Goal: Task Accomplishment & Management: Manage account settings

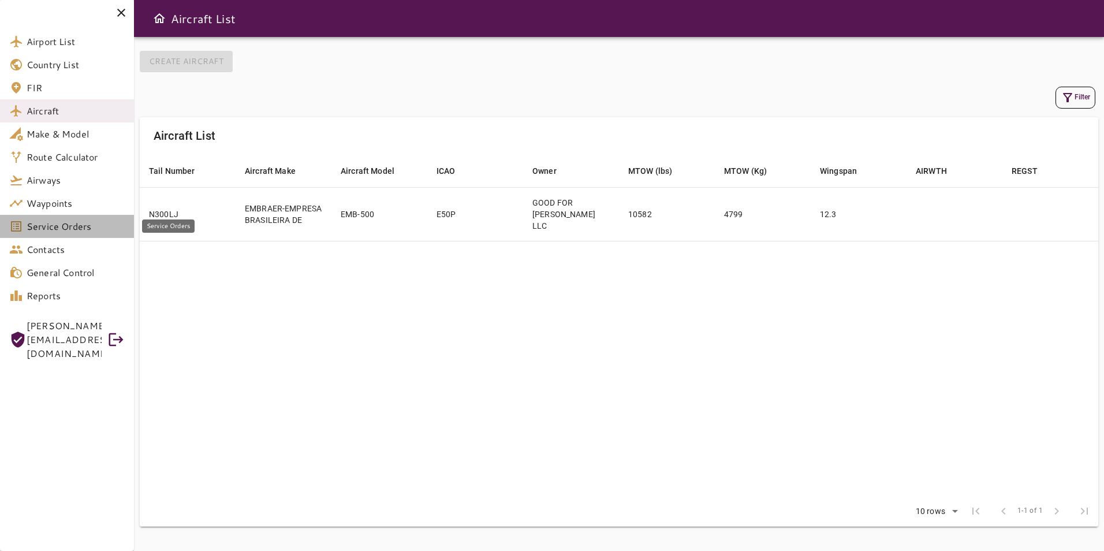
click at [73, 230] on span "Service Orders" at bounding box center [76, 226] width 98 height 14
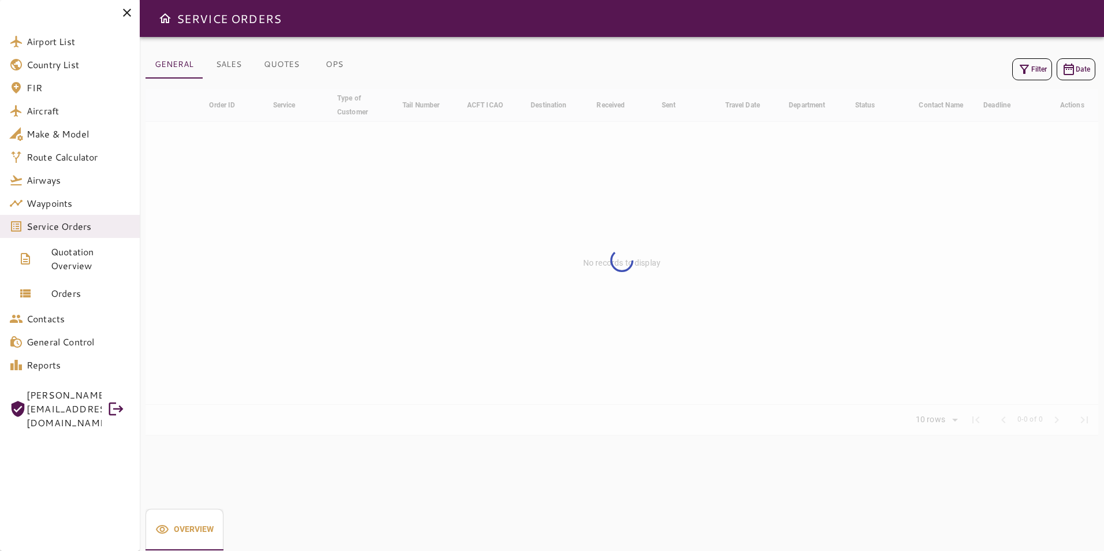
click at [334, 65] on button "OPS" at bounding box center [334, 65] width 52 height 28
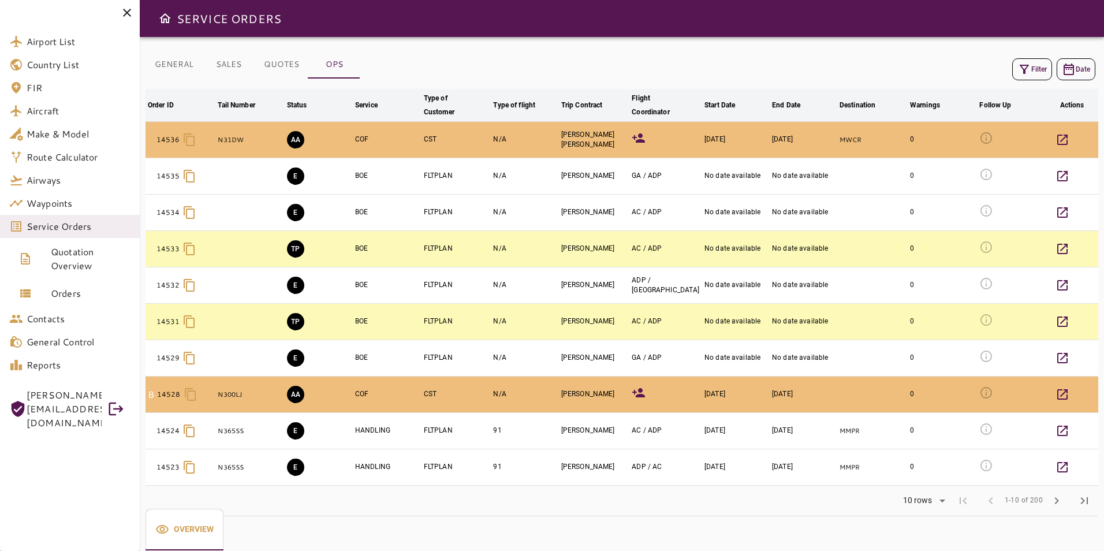
click at [639, 395] on icon at bounding box center [638, 392] width 13 height 9
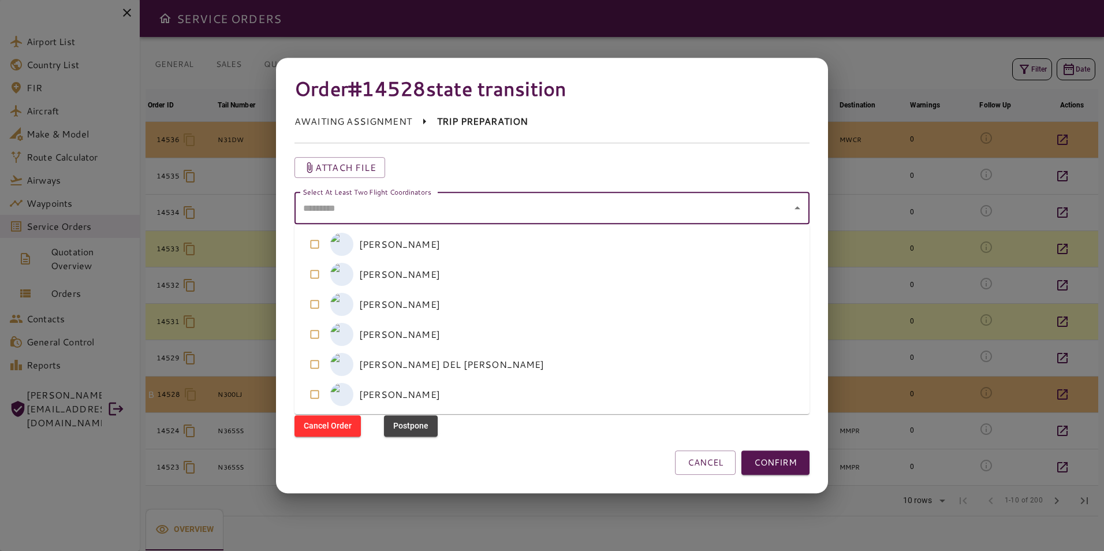
click at [479, 205] on coordinators "Select At Least Two Flight Coordinators" at bounding box center [543, 208] width 487 height 22
click at [461, 269] on coordinators-option-1 "M [PERSON_NAME]" at bounding box center [551, 274] width 515 height 30
click at [446, 307] on coordinators-option-2 "M [PERSON_NAME]" at bounding box center [551, 304] width 515 height 30
click at [796, 455] on button "CONFIRM" at bounding box center [775, 462] width 68 height 24
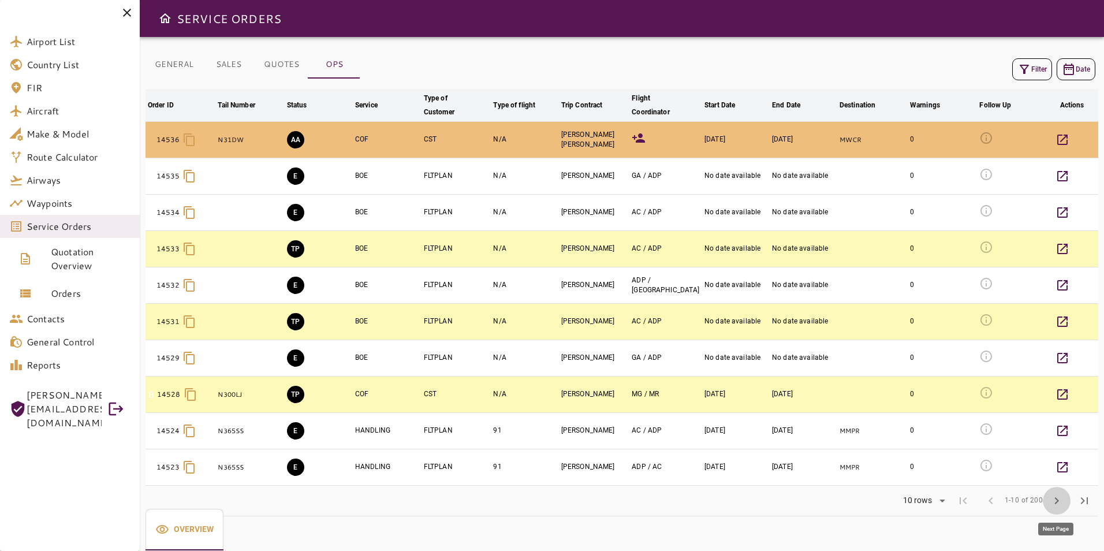
click at [1062, 499] on span "chevron_right" at bounding box center [1056, 501] width 14 height 14
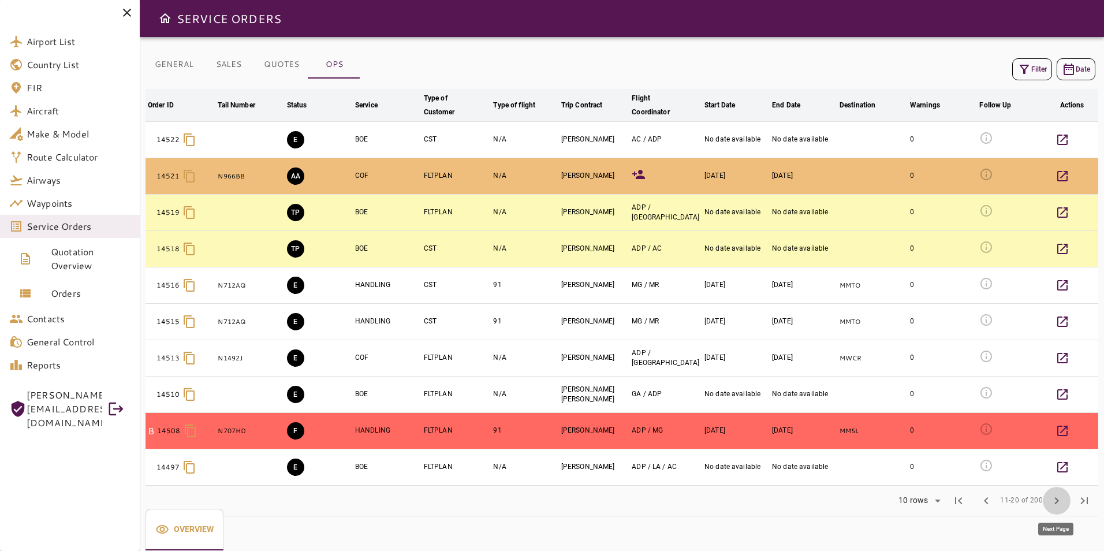
click at [1048, 496] on button "chevron_right" at bounding box center [1056, 501] width 28 height 28
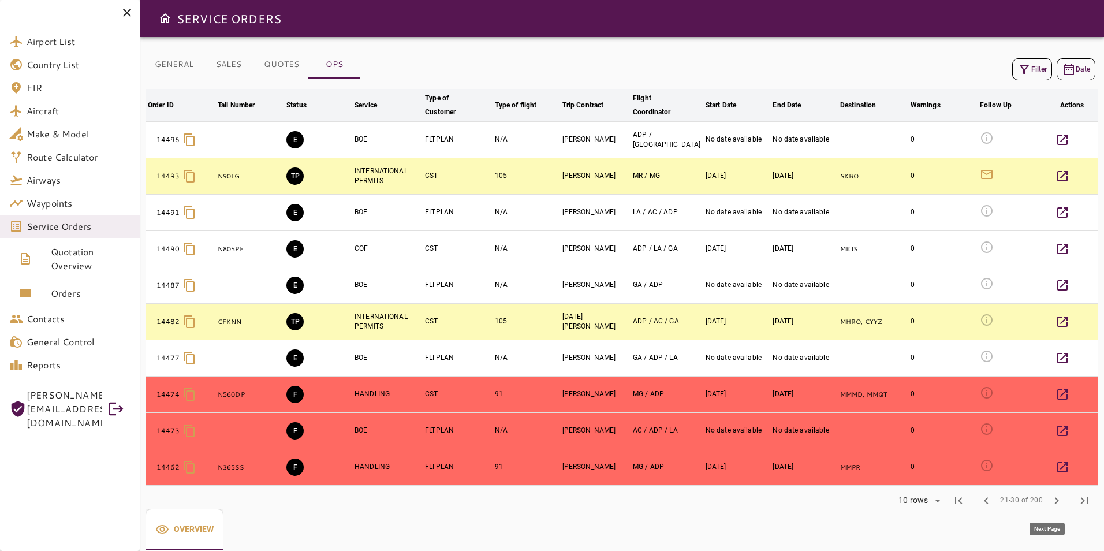
click at [1064, 502] on button "chevron_right" at bounding box center [1056, 501] width 28 height 28
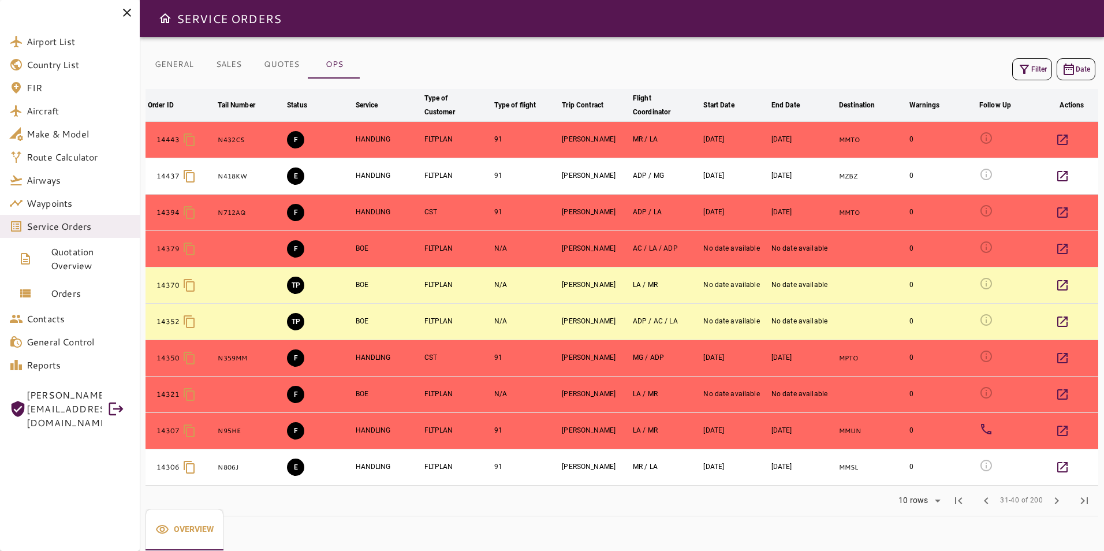
click at [126, 14] on icon at bounding box center [127, 13] width 8 height 8
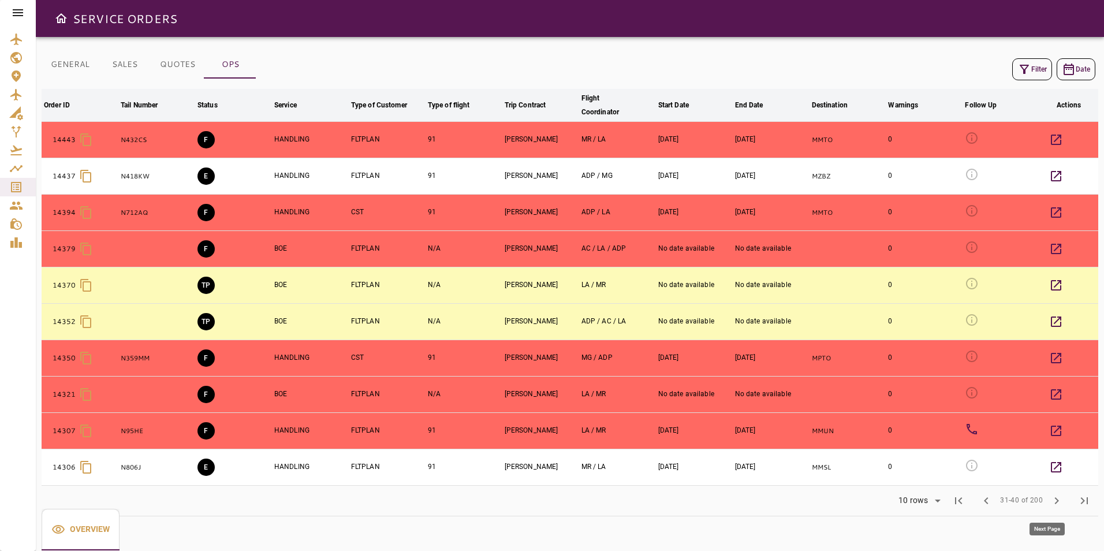
click at [1055, 502] on span "chevron_right" at bounding box center [1056, 501] width 14 height 14
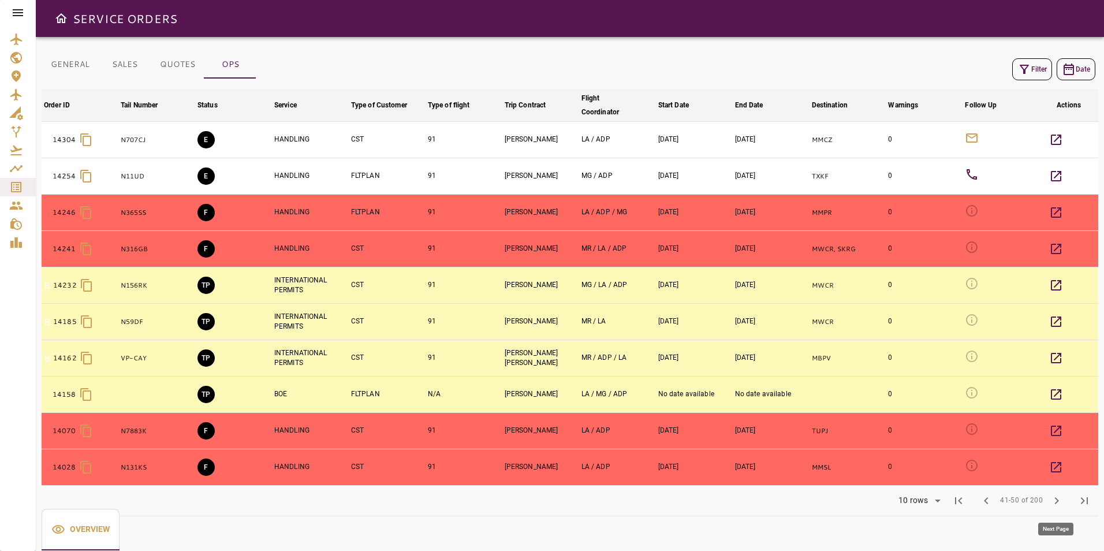
click at [1058, 500] on span "chevron_right" at bounding box center [1056, 501] width 14 height 14
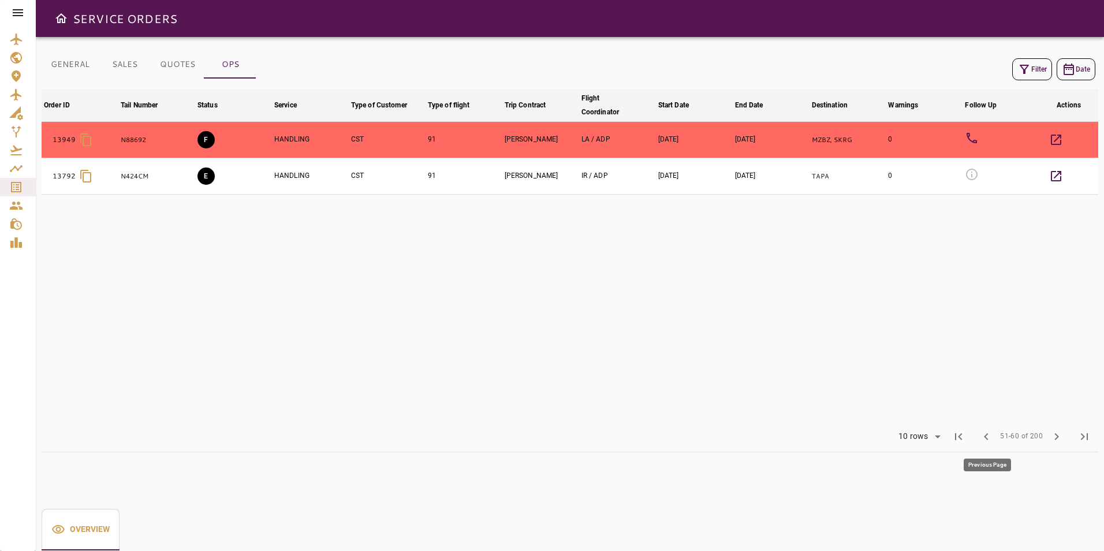
click at [988, 438] on span "chevron_left" at bounding box center [986, 436] width 14 height 14
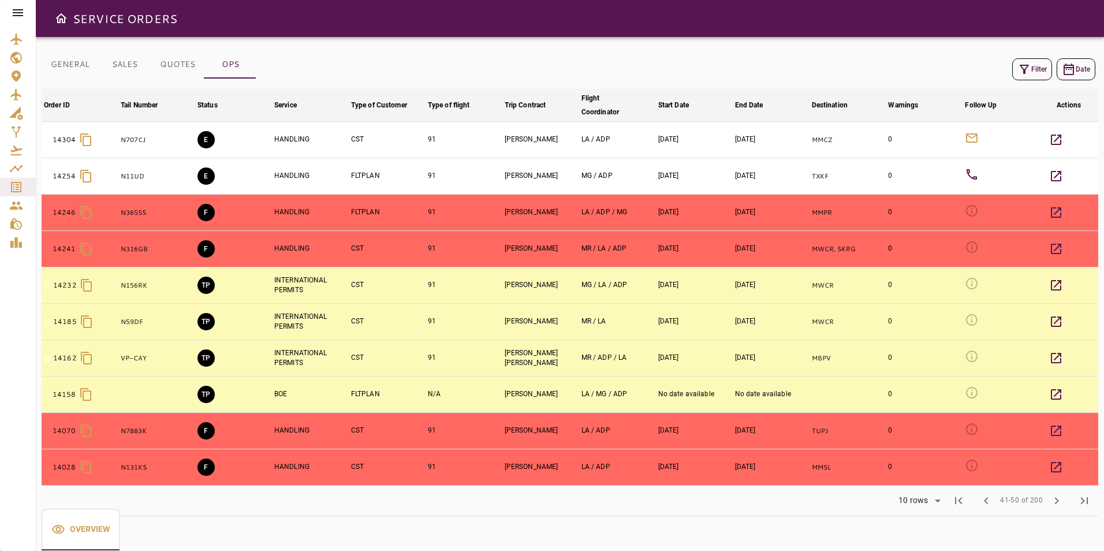
click at [235, 62] on button "OPS" at bounding box center [230, 65] width 52 height 28
click at [17, 11] on icon at bounding box center [18, 13] width 14 height 14
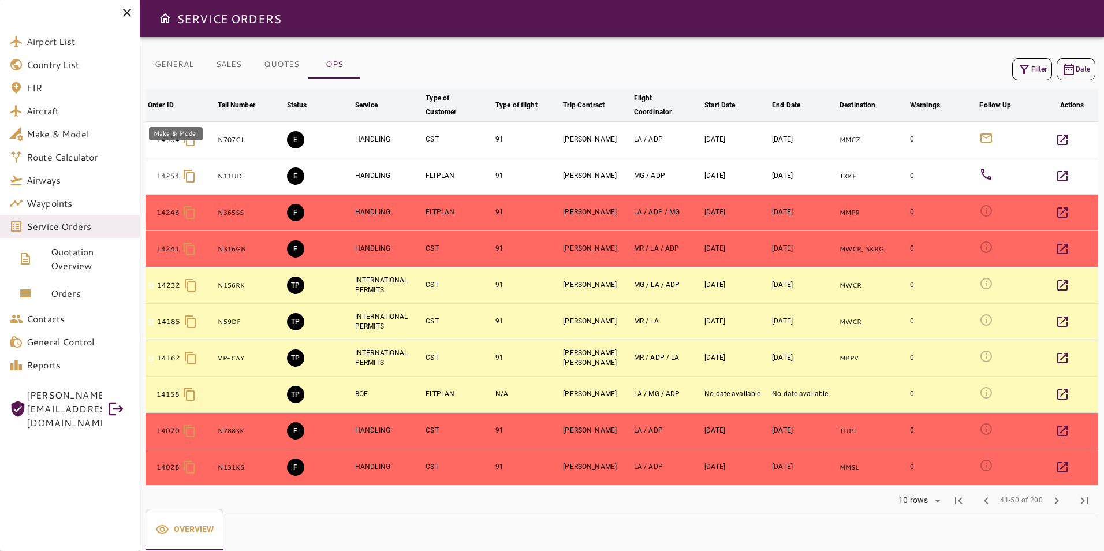
click at [86, 122] on link "Make & Model" at bounding box center [70, 133] width 140 height 23
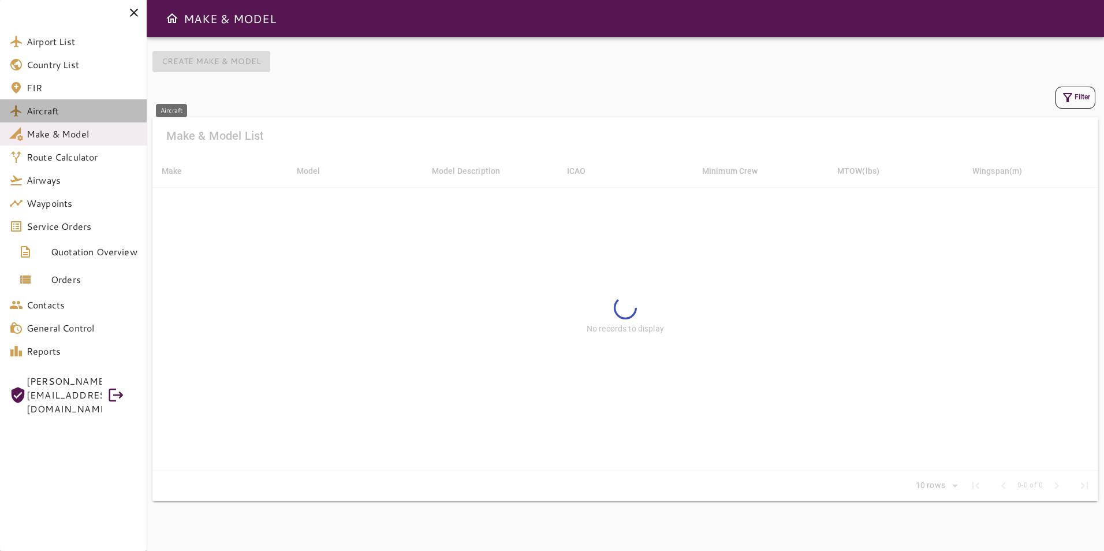
click at [62, 109] on span "Aircraft" at bounding box center [82, 111] width 111 height 14
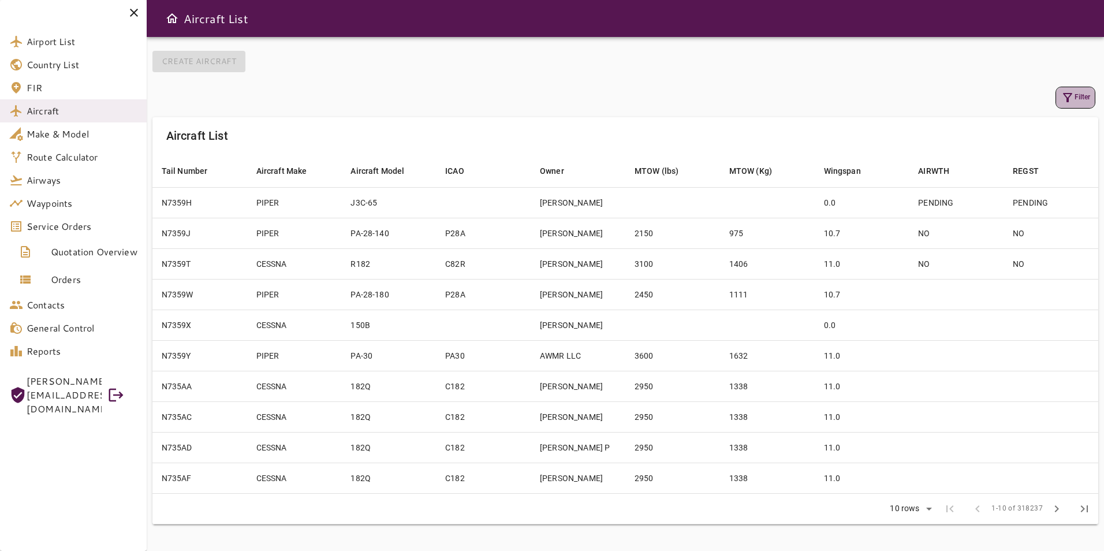
click at [1067, 100] on icon "button" at bounding box center [1067, 97] width 9 height 9
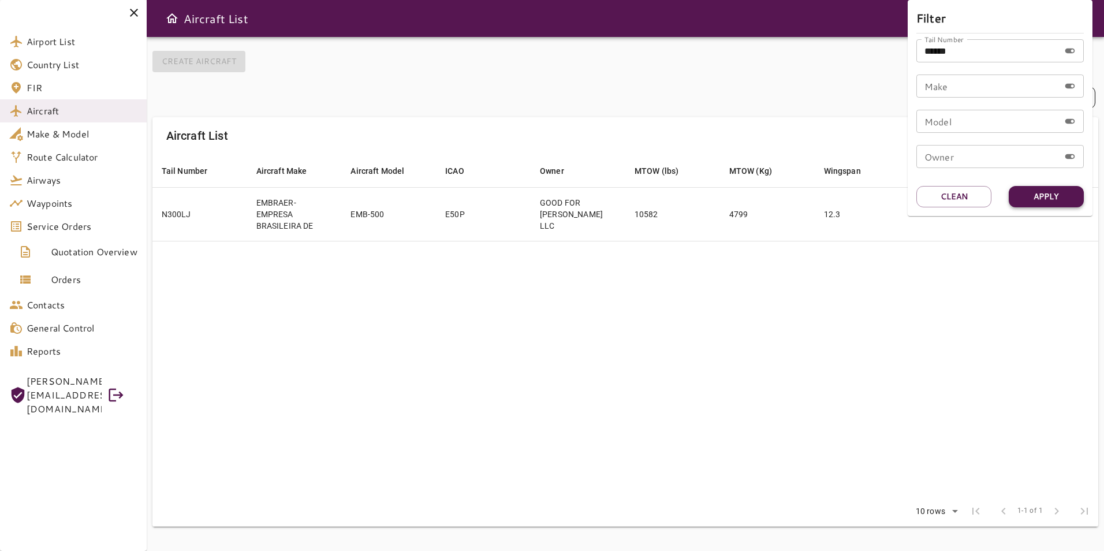
click at [1029, 196] on button "Apply" at bounding box center [1045, 196] width 75 height 21
click at [859, 280] on div at bounding box center [552, 275] width 1104 height 551
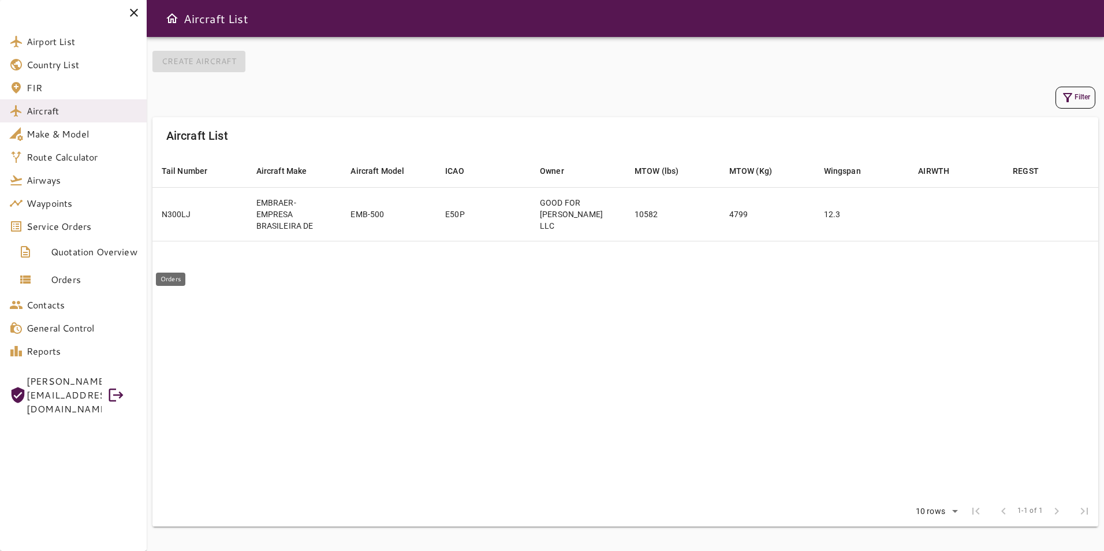
click at [95, 285] on span "Orders" at bounding box center [94, 279] width 87 height 14
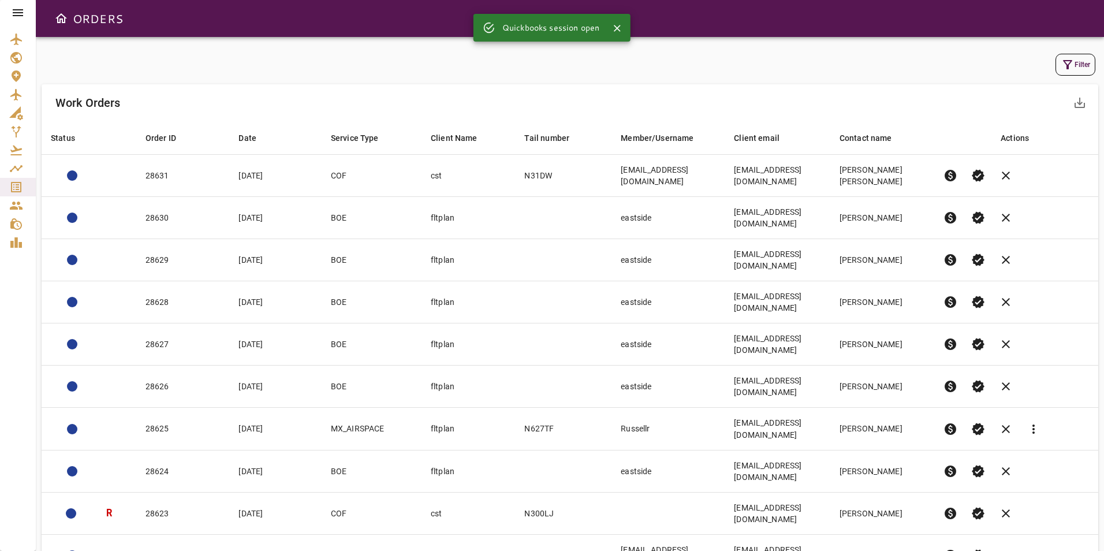
click at [18, 12] on icon at bounding box center [18, 13] width 14 height 14
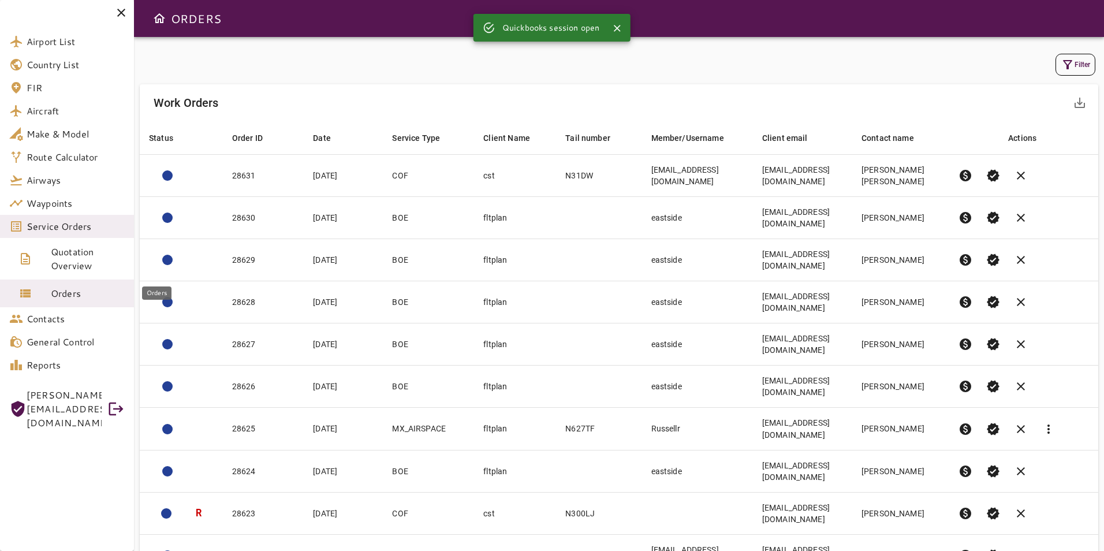
click at [74, 293] on span "Orders" at bounding box center [88, 293] width 74 height 14
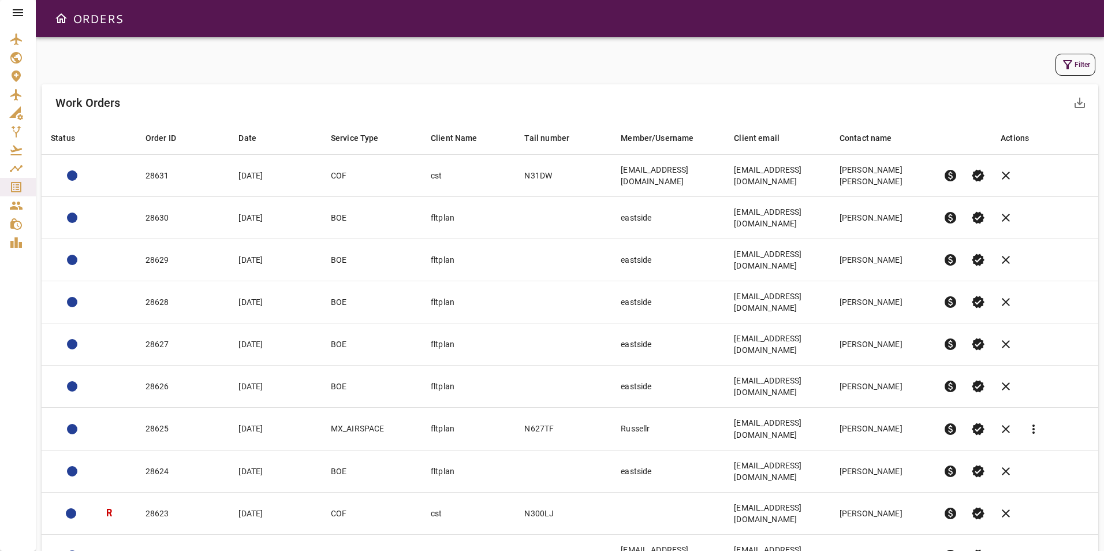
click at [18, 16] on icon at bounding box center [18, 12] width 10 height 7
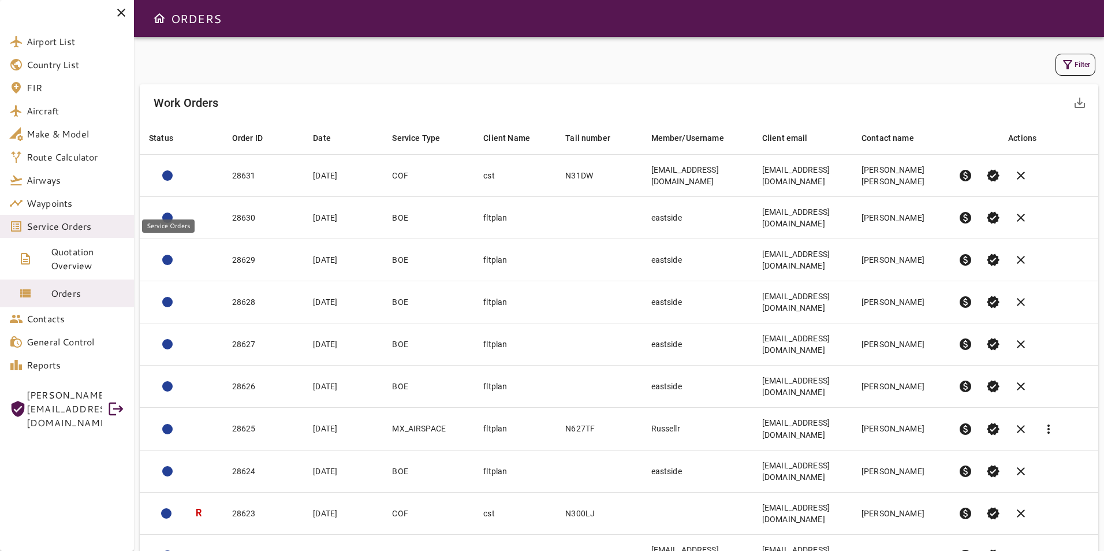
click at [89, 225] on span "Service Orders" at bounding box center [76, 226] width 98 height 14
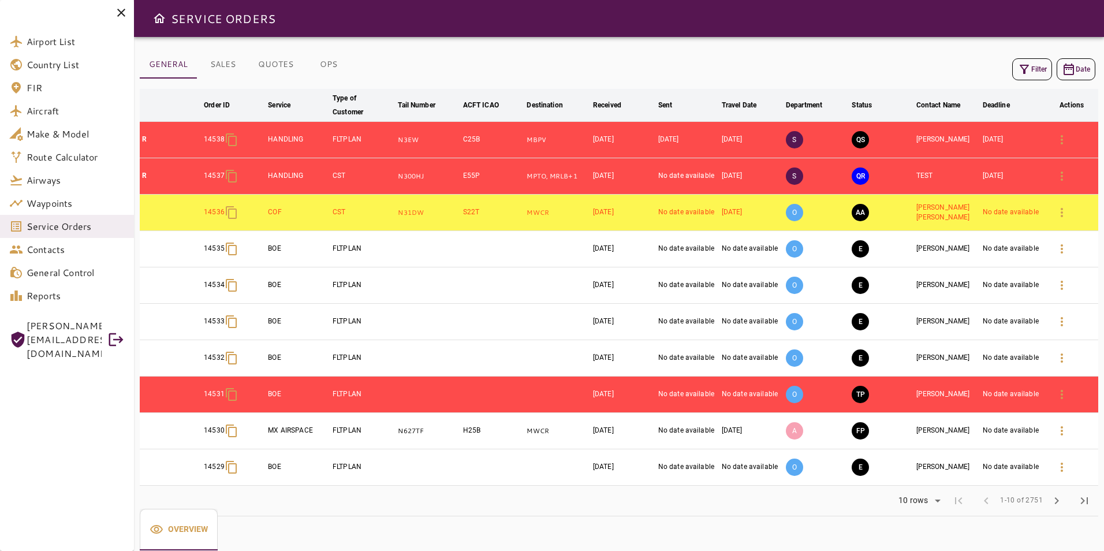
click at [334, 59] on button "OPS" at bounding box center [328, 65] width 52 height 28
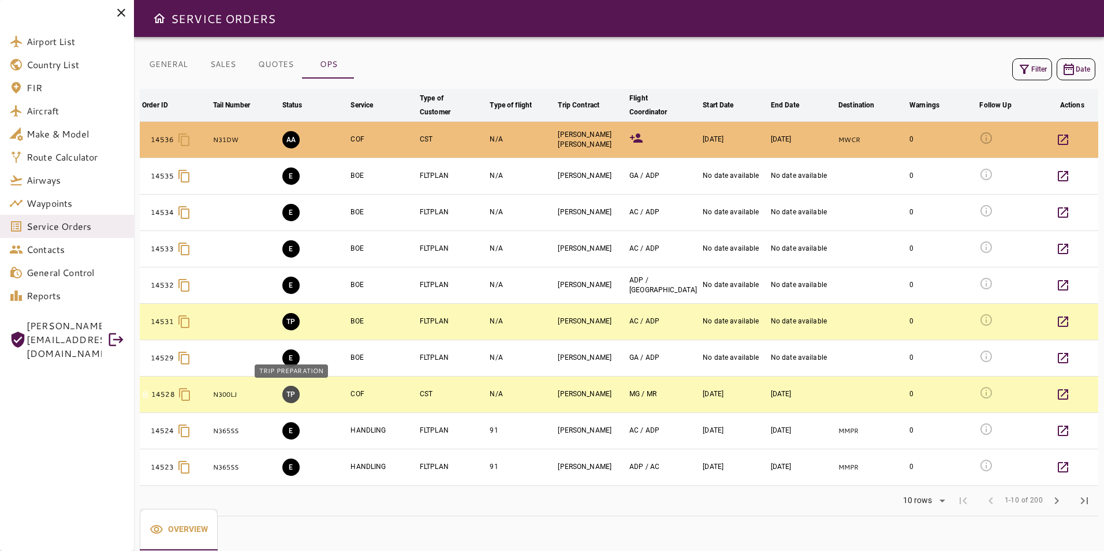
click at [291, 397] on button "TP" at bounding box center [290, 394] width 17 height 17
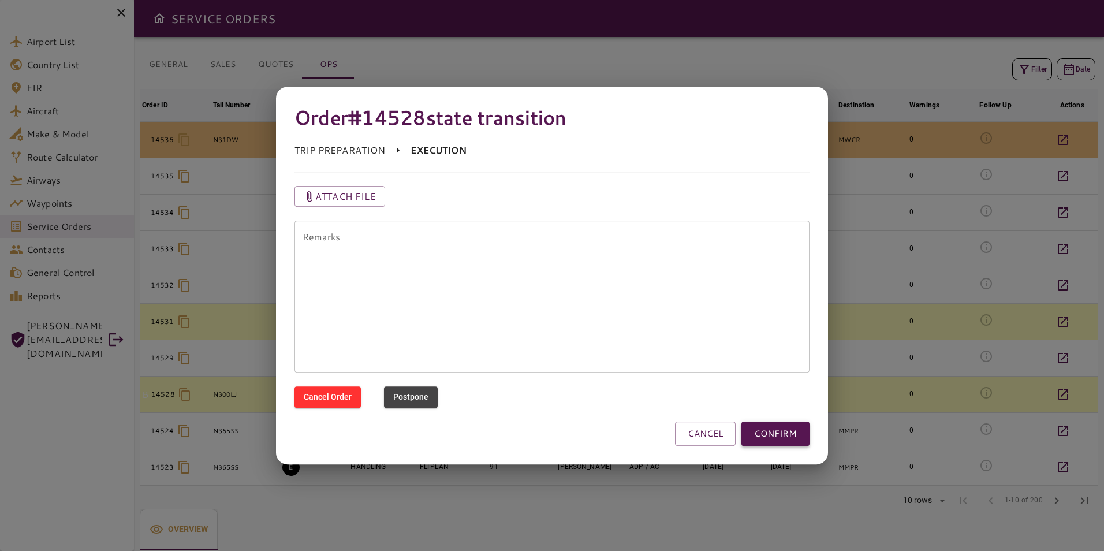
click at [748, 436] on button "CONFIRM" at bounding box center [775, 433] width 68 height 24
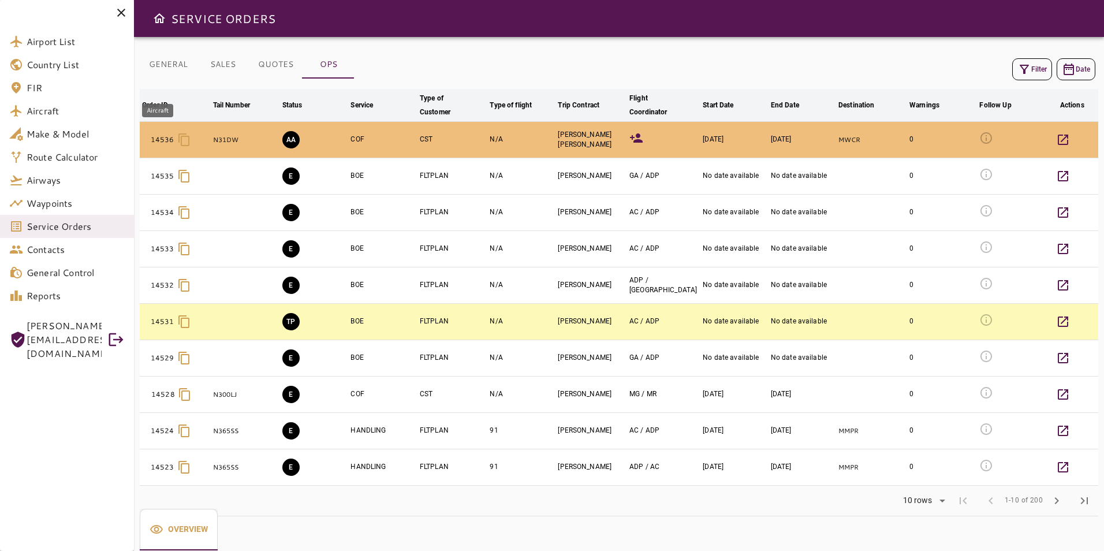
click at [72, 109] on span "Aircraft" at bounding box center [76, 111] width 98 height 14
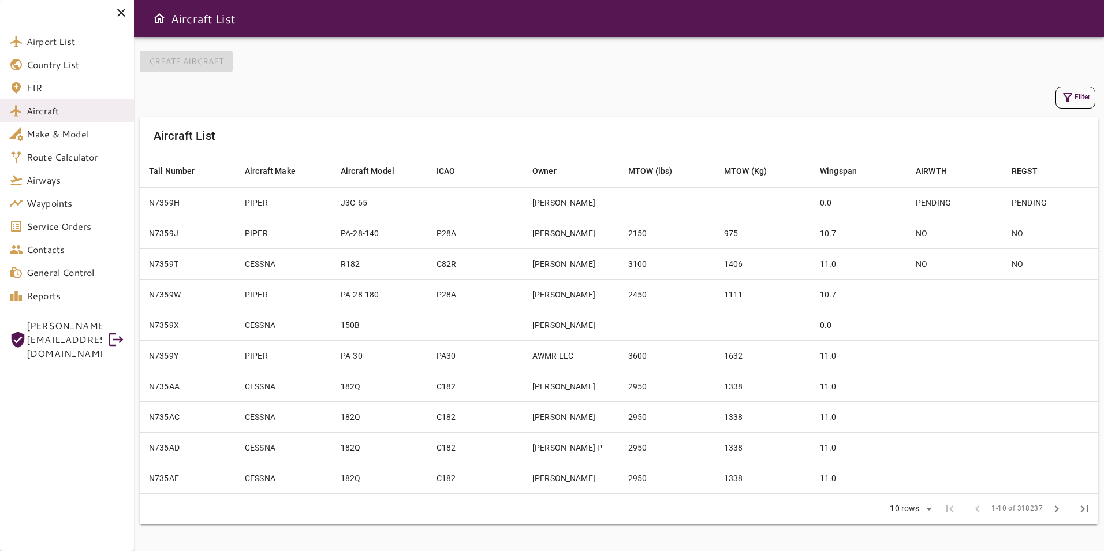
click at [1066, 101] on icon "button" at bounding box center [1067, 98] width 14 height 14
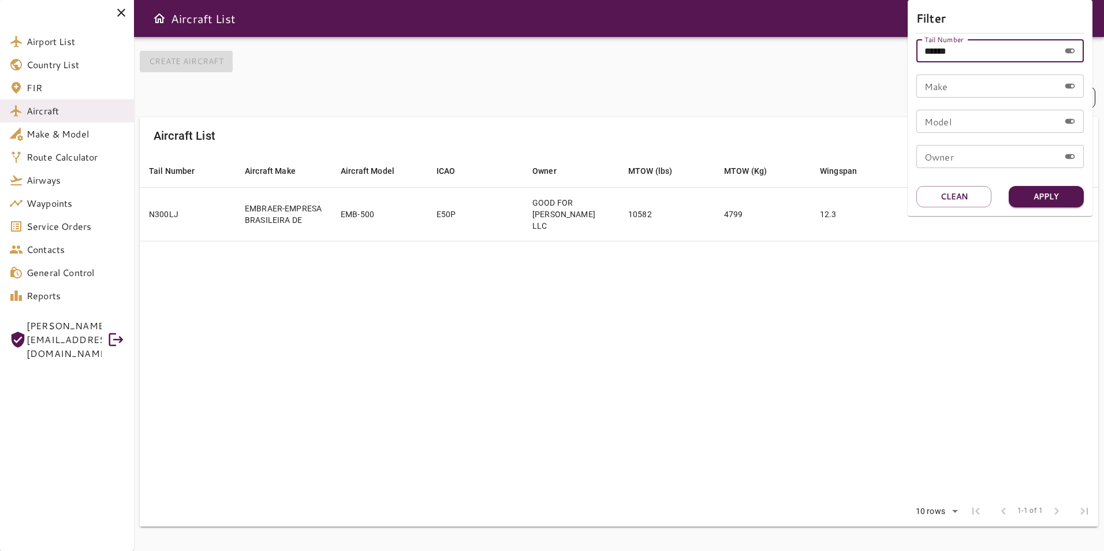
drag, startPoint x: 962, startPoint y: 51, endPoint x: 880, endPoint y: 53, distance: 82.6
click at [880, 53] on div "Filter Tail Number ****** Tail Number Make Make Model Model Owner Owner Apply C…" at bounding box center [552, 275] width 1104 height 551
type input "******"
click at [1034, 200] on button "Apply" at bounding box center [1045, 196] width 75 height 21
click at [572, 337] on div at bounding box center [552, 275] width 1104 height 551
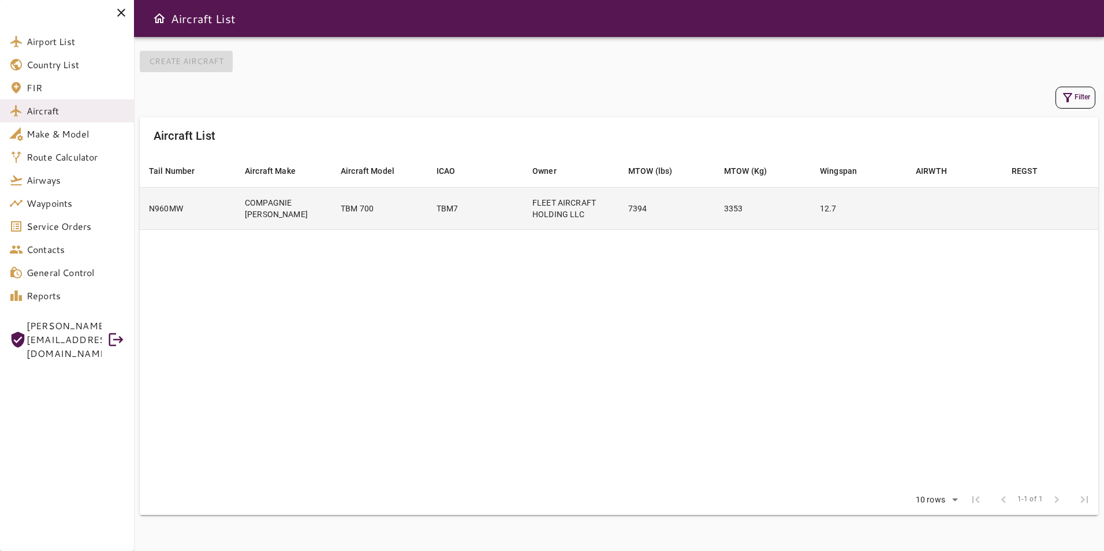
click at [571, 213] on td "FLEET AIRCRAFT HOLDING LLC" at bounding box center [571, 208] width 96 height 42
